Goal: Task Accomplishment & Management: Manage account settings

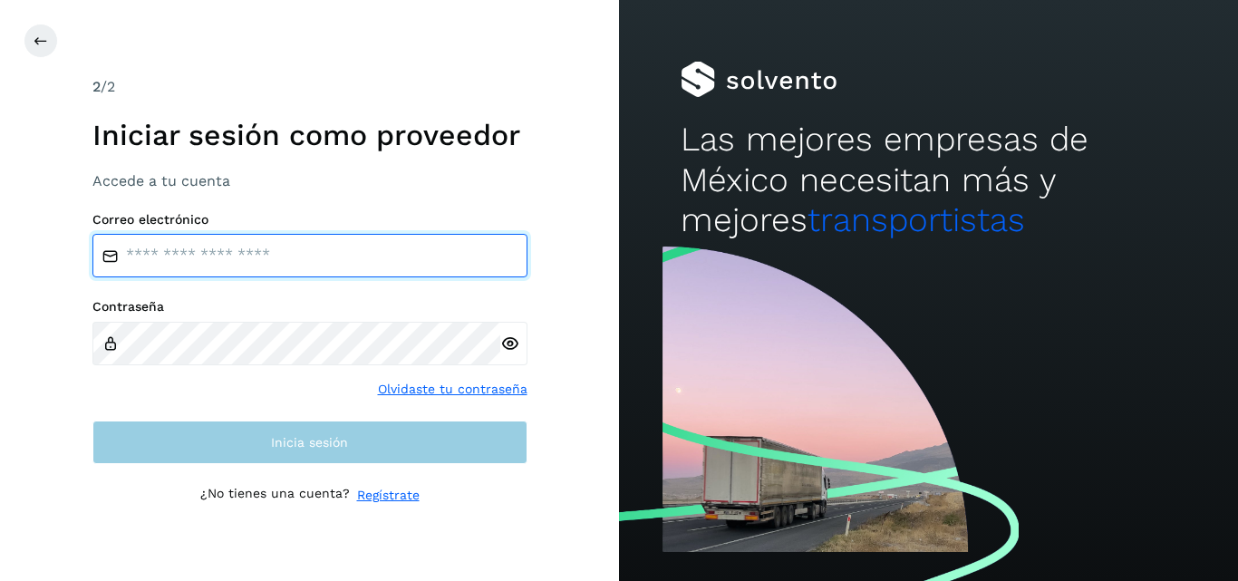
type input "**********"
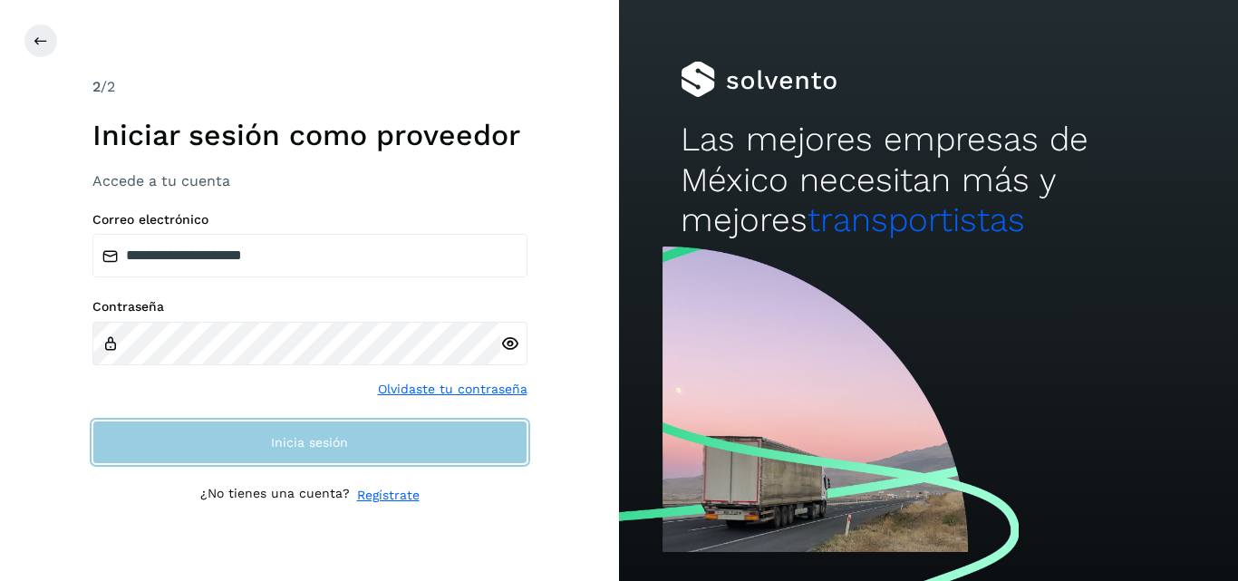
click at [353, 446] on button "Inicia sesión" at bounding box center [309, 443] width 435 height 44
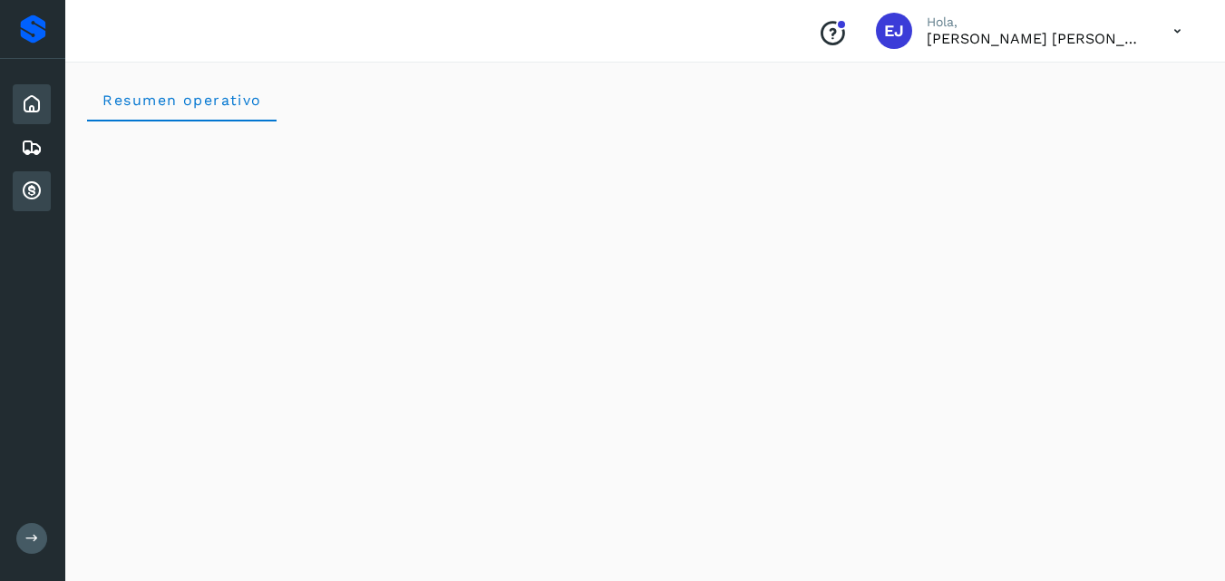
click at [28, 203] on div "Cuentas por cobrar" at bounding box center [32, 191] width 38 height 40
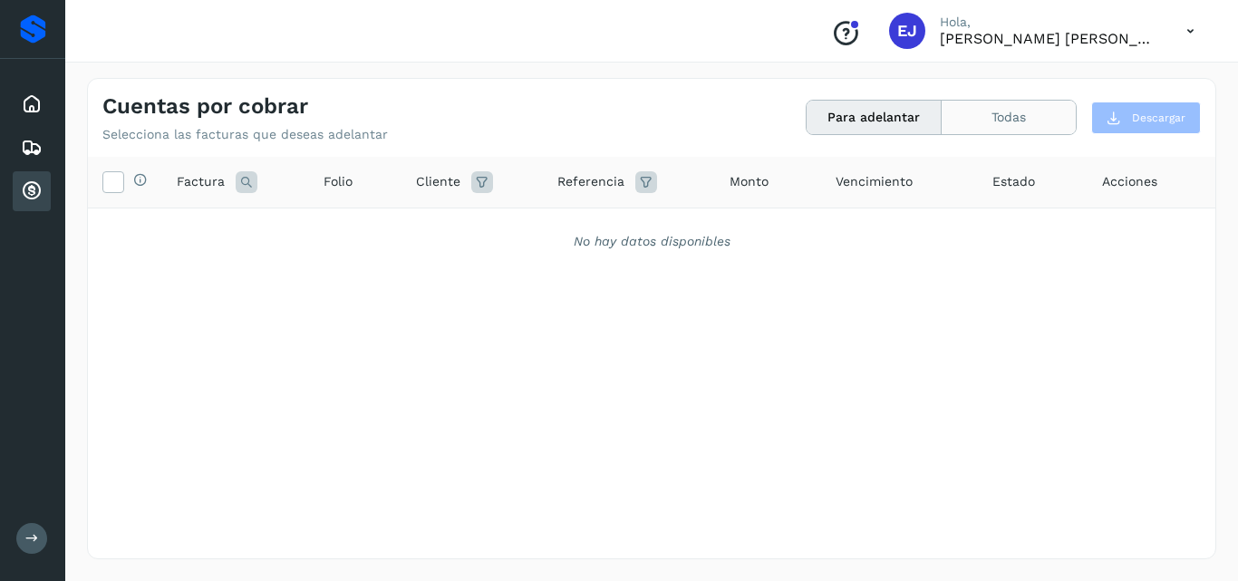
click at [967, 131] on button "Todas" at bounding box center [1009, 118] width 134 height 34
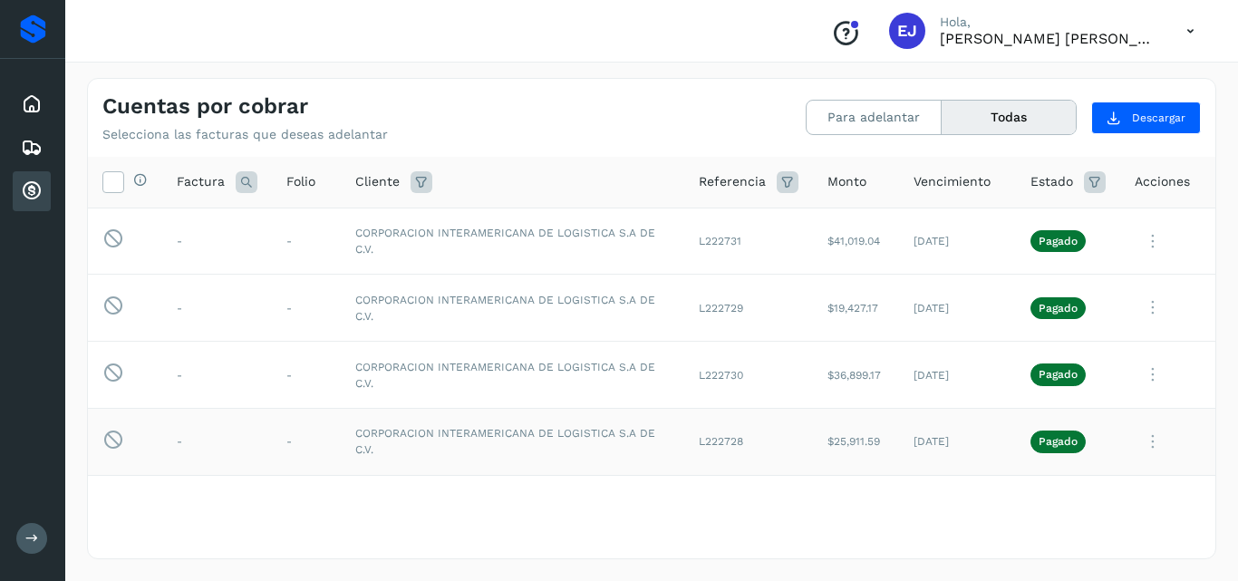
drag, startPoint x: 819, startPoint y: 441, endPoint x: 873, endPoint y: 439, distance: 54.4
click at [873, 439] on td "$25,911.59" at bounding box center [856, 441] width 86 height 67
copy td "25,911.59"
click at [1141, 445] on icon at bounding box center [1153, 441] width 36 height 37
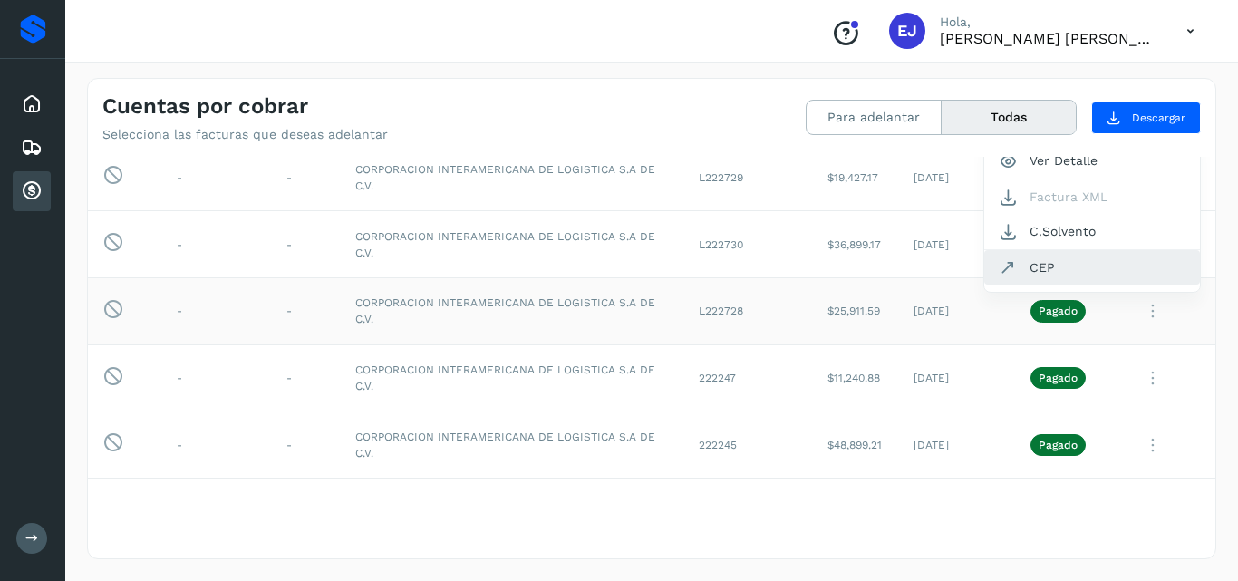
click at [1044, 264] on button "CEP" at bounding box center [1093, 267] width 216 height 34
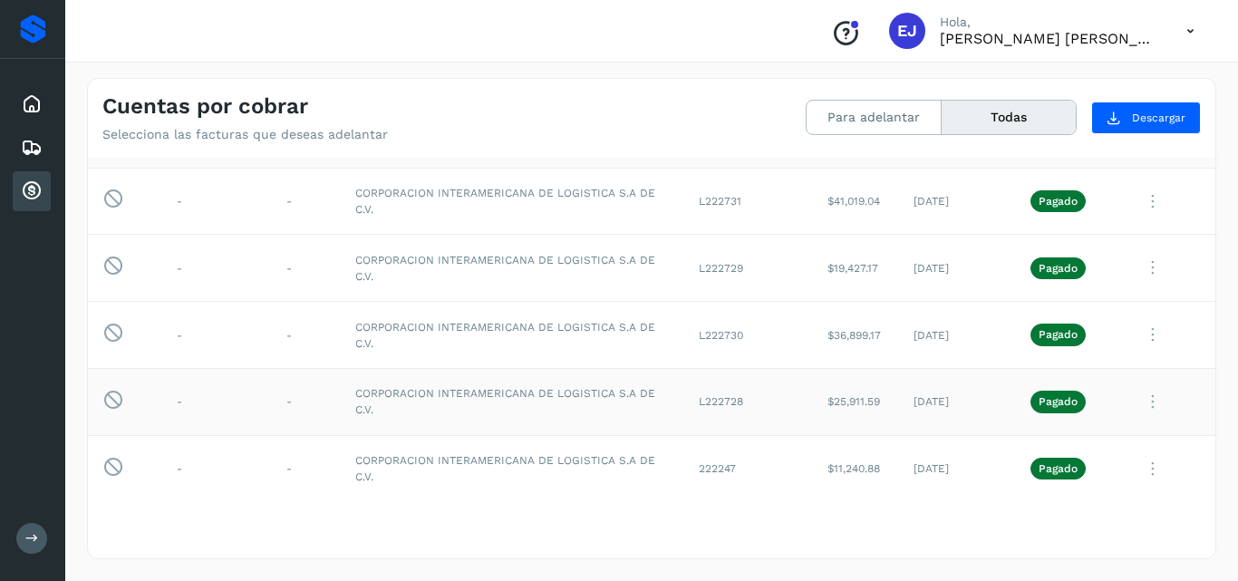
scroll to position [0, 0]
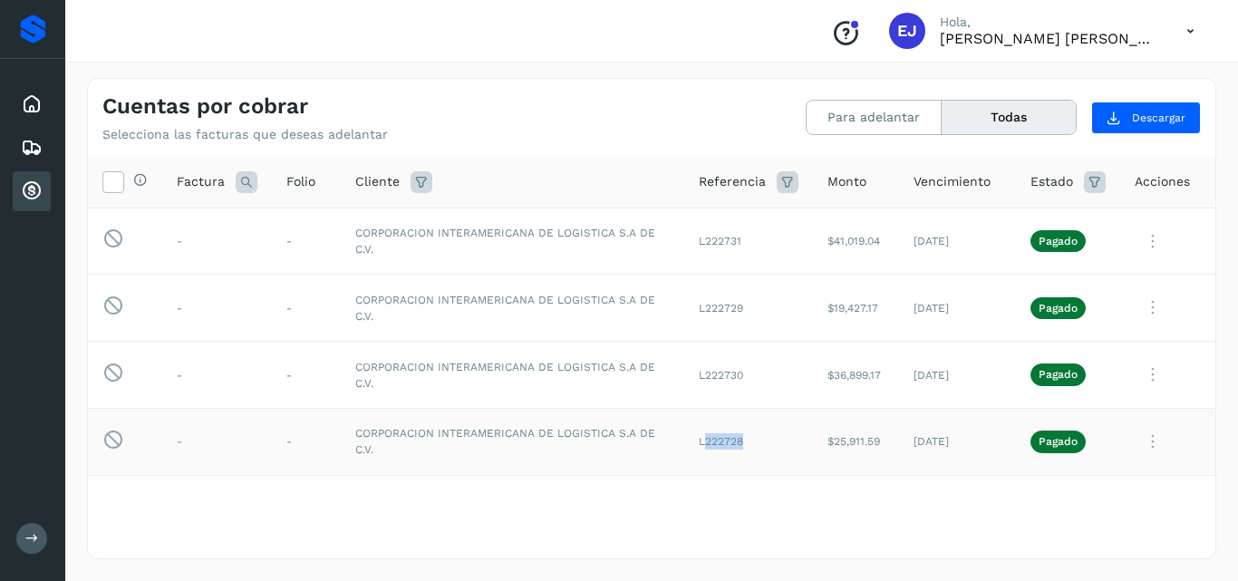
drag, startPoint x: 689, startPoint y: 440, endPoint x: 743, endPoint y: 452, distance: 55.9
click at [743, 452] on td "L222728" at bounding box center [748, 441] width 129 height 67
copy td "222728"
drag, startPoint x: 817, startPoint y: 372, endPoint x: 870, endPoint y: 364, distance: 54.1
click at [870, 364] on td "$36,899.17" at bounding box center [856, 375] width 86 height 67
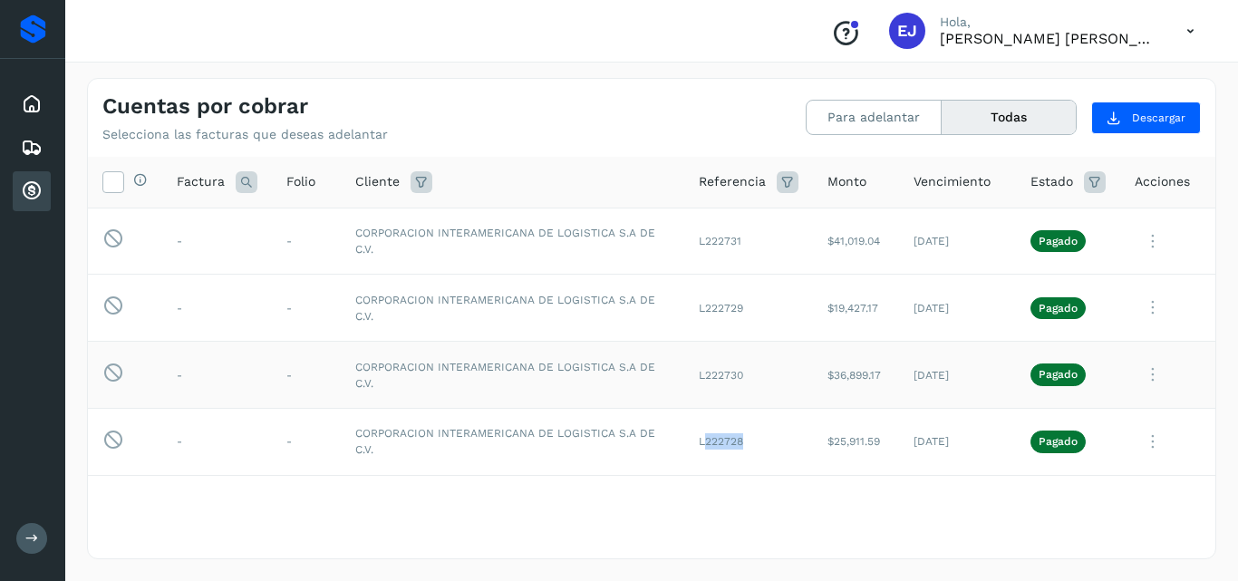
copy td "36,899.17"
drag, startPoint x: 691, startPoint y: 374, endPoint x: 738, endPoint y: 365, distance: 48.0
click at [738, 365] on td "L222730" at bounding box center [748, 375] width 129 height 67
copy td "222730"
click at [1140, 376] on icon at bounding box center [1153, 374] width 36 height 37
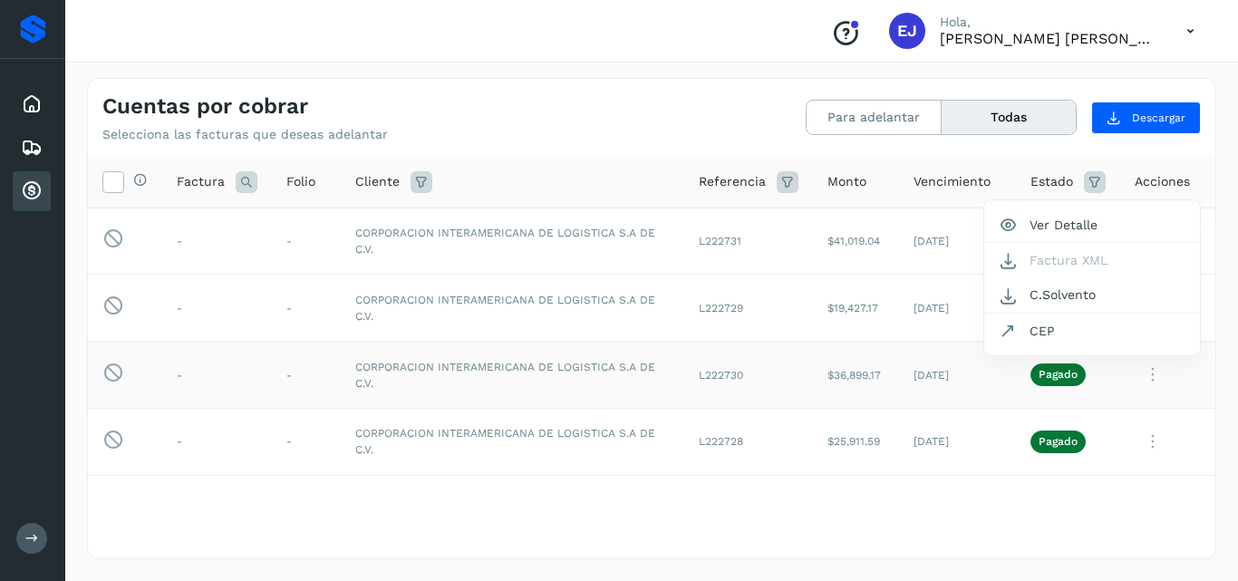
scroll to position [63, 0]
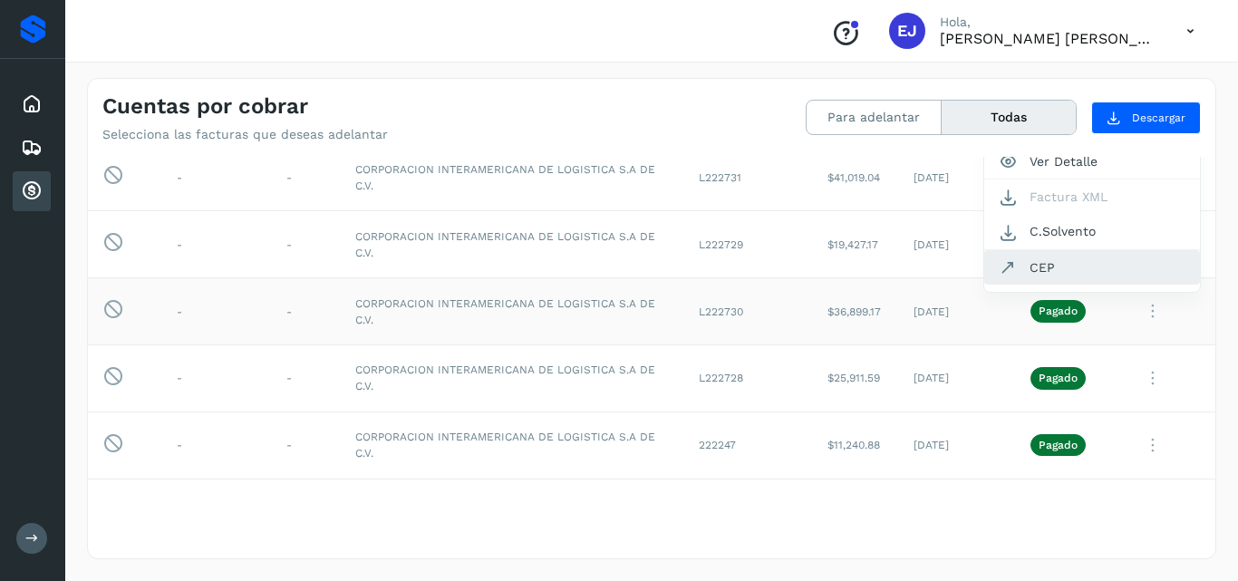
click at [1037, 263] on button "CEP" at bounding box center [1093, 267] width 216 height 34
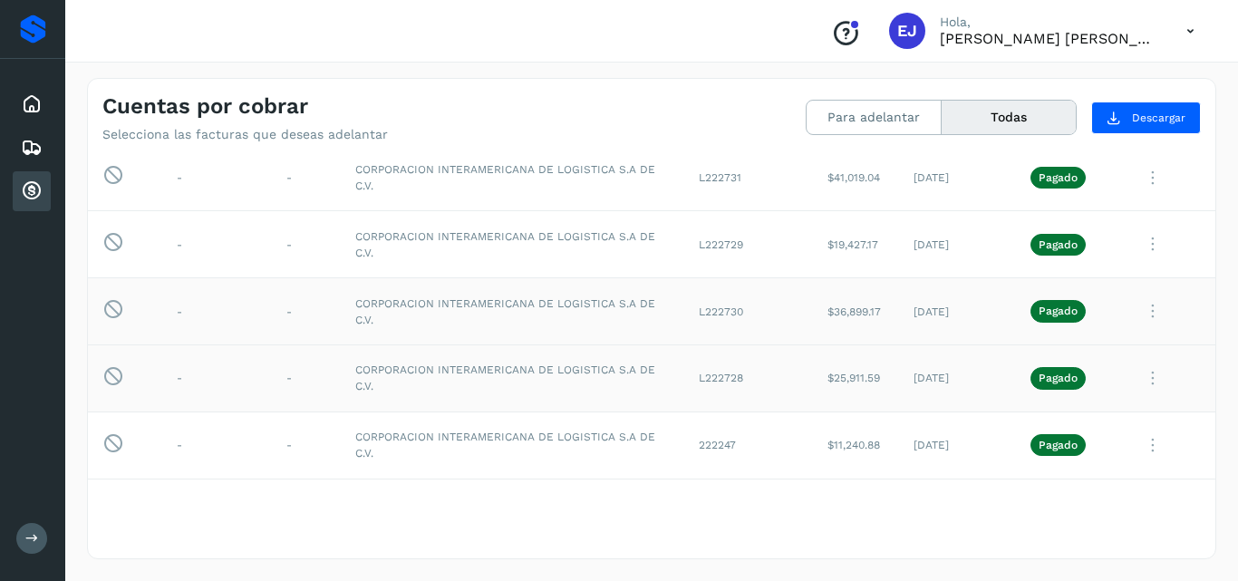
scroll to position [0, 0]
